Goal: Navigation & Orientation: Find specific page/section

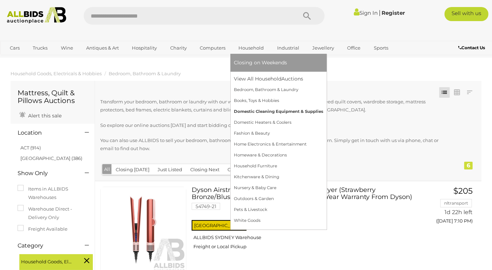
click at [259, 109] on link "Domestic Cleaning Equipment & Supplies" at bounding box center [278, 111] width 89 height 11
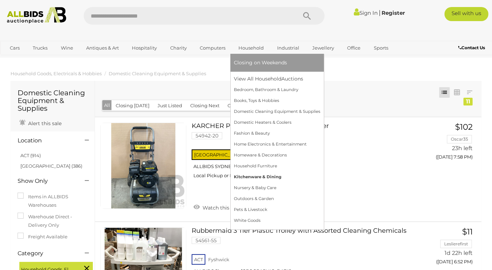
click at [255, 178] on link "Kitchenware & Dining" at bounding box center [277, 177] width 87 height 11
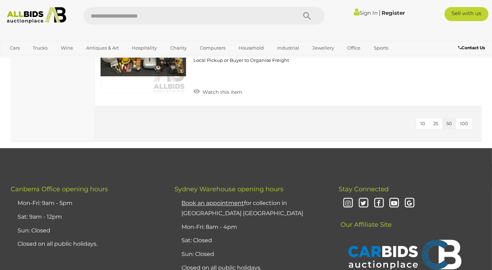
scroll to position [1428, 0]
